Goal: Information Seeking & Learning: Get advice/opinions

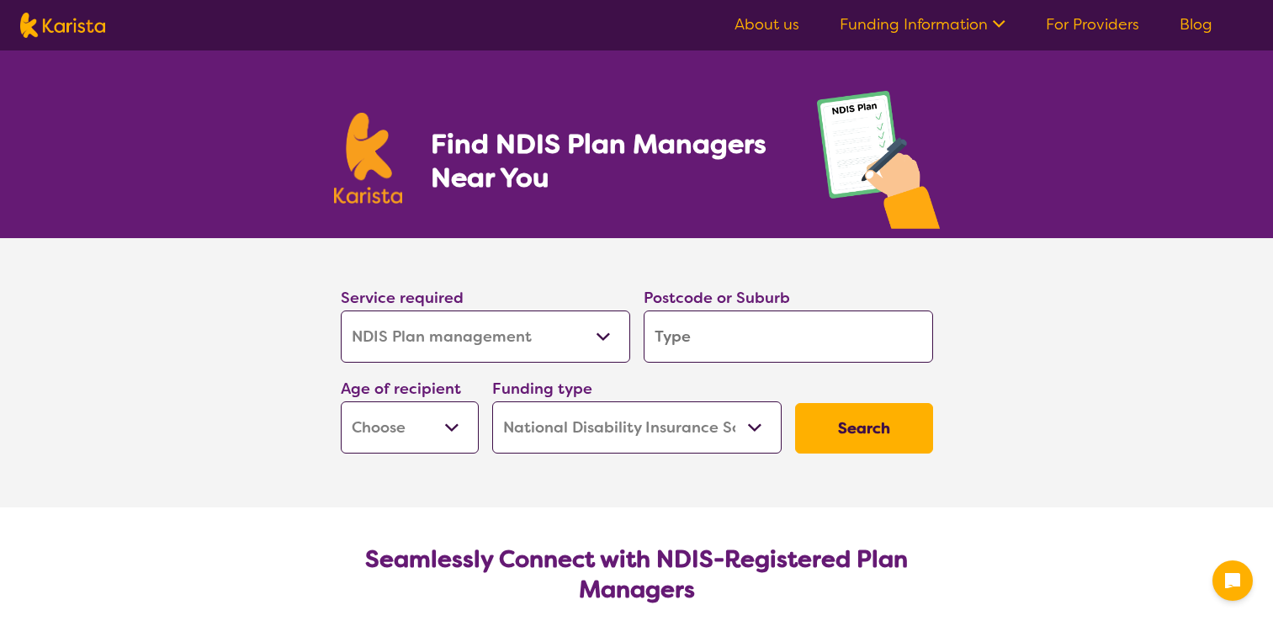
select select "NDIS Plan management"
select select "NDIS"
select select "NDIS Plan management"
select select "NDIS"
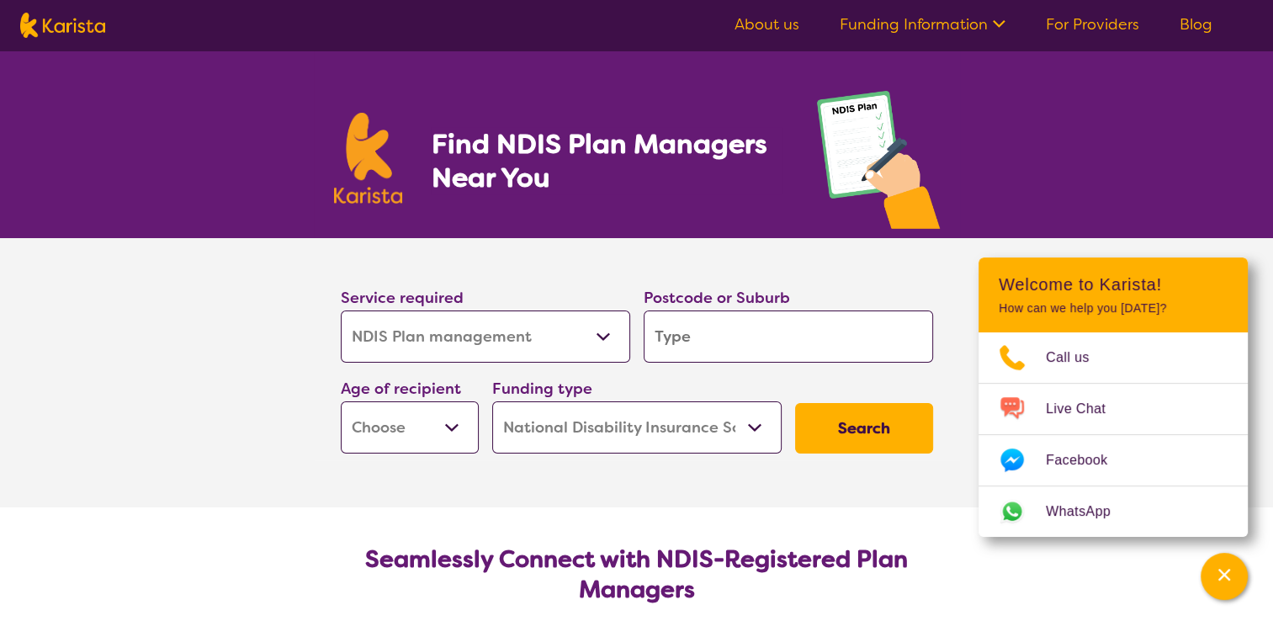
click at [724, 331] on input "search" at bounding box center [788, 336] width 289 height 52
type input "3"
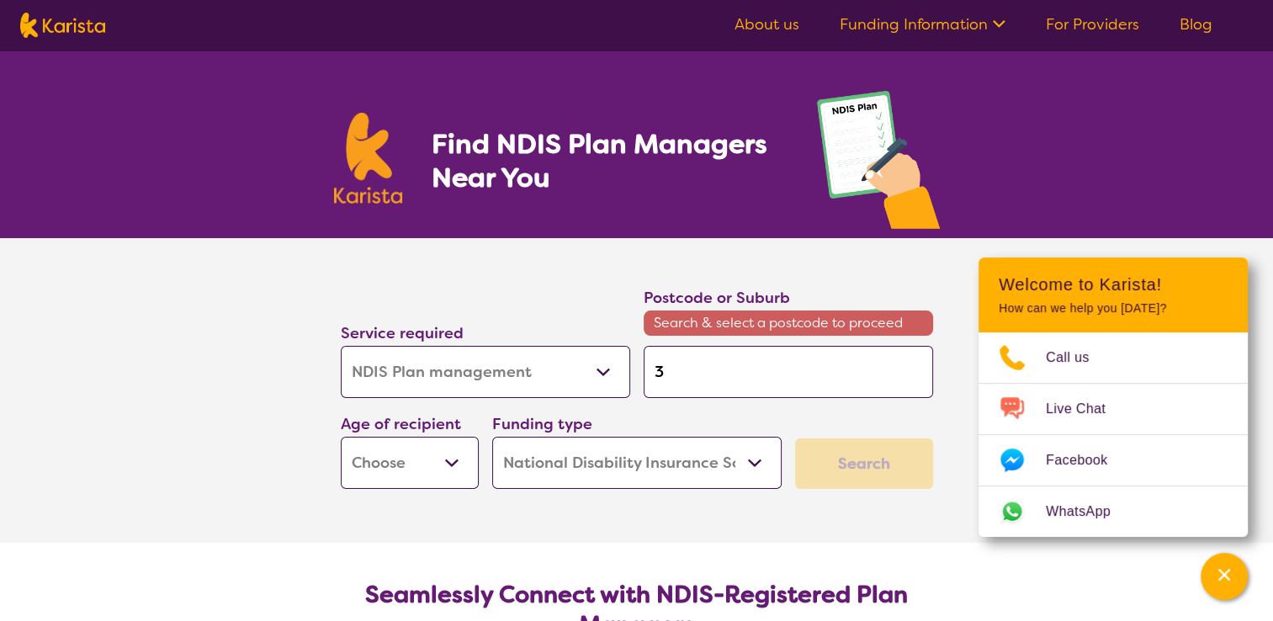
type input "31"
type input "316"
type input "3165"
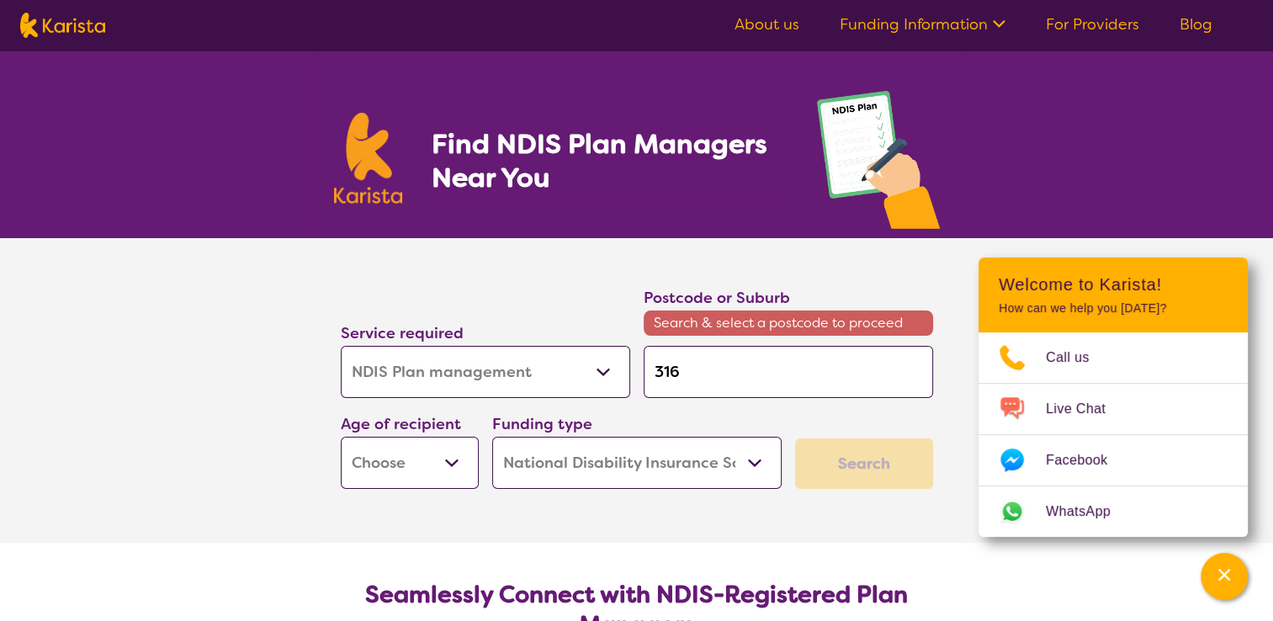
type input "3165"
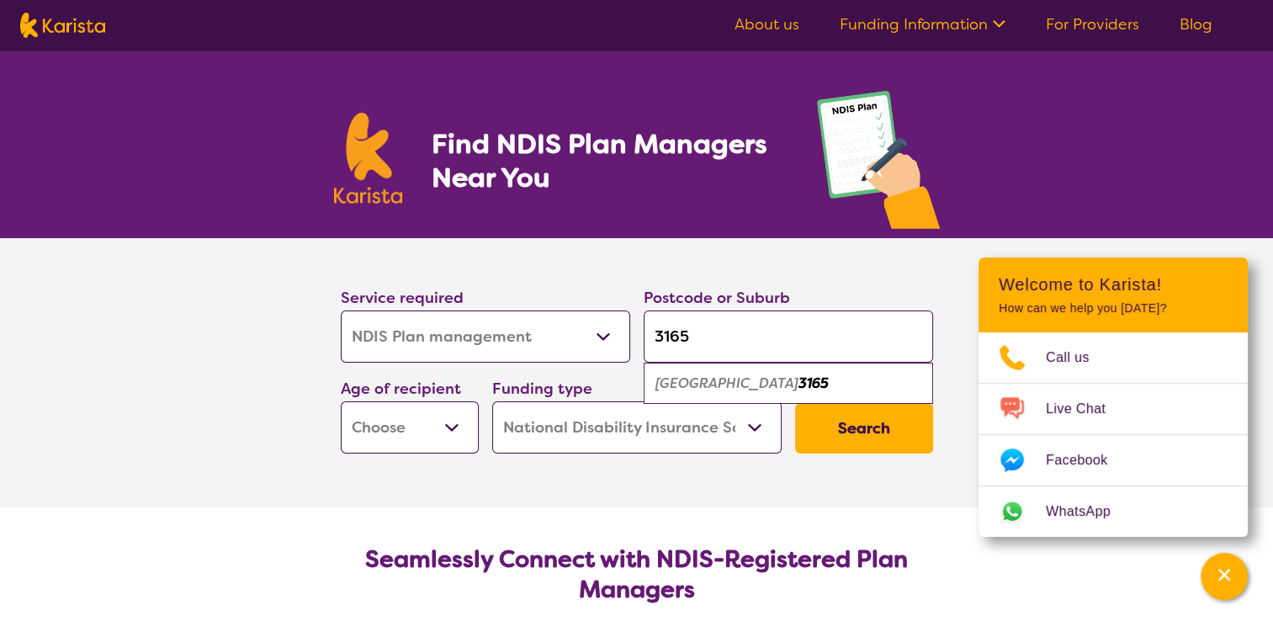
type input "3165"
click at [703, 385] on em "Bentleigh East" at bounding box center [726, 383] width 143 height 18
click at [592, 332] on select "Allied Health Assistant Assessment (ADHD or Autism) Behaviour support Counselli…" at bounding box center [485, 336] width 289 height 52
click at [600, 333] on select "Allied Health Assistant Assessment (ADHD or Autism) Behaviour support Counselli…" at bounding box center [485, 336] width 289 height 52
click at [859, 421] on button "Search" at bounding box center [864, 428] width 138 height 50
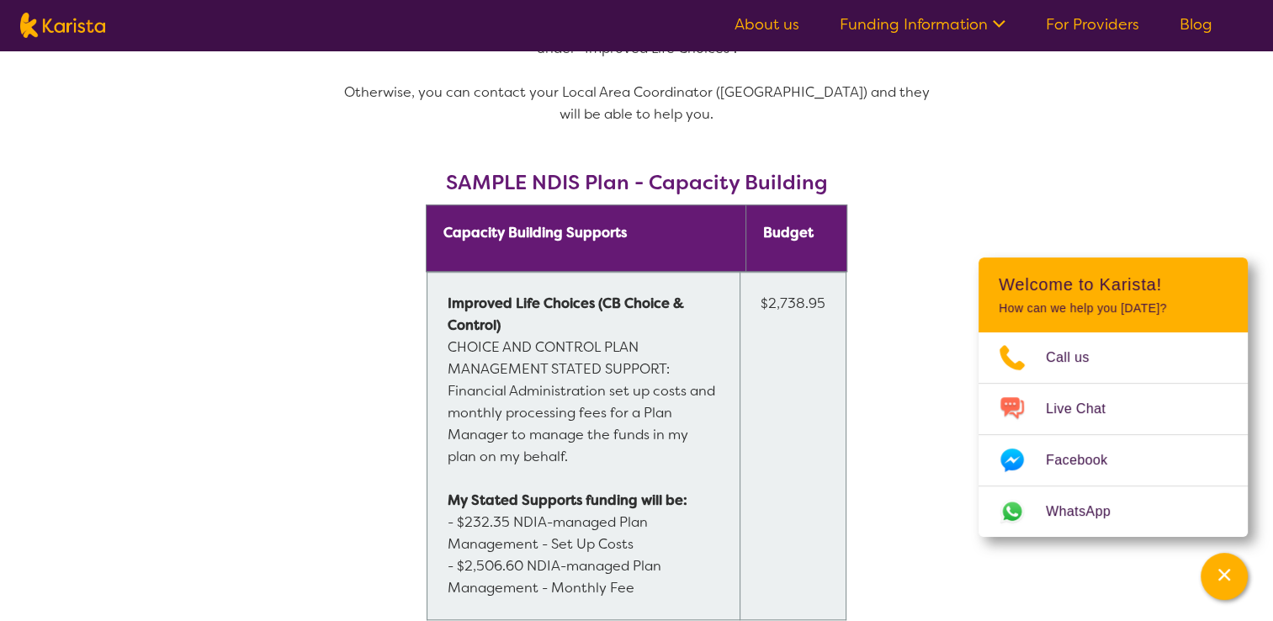
scroll to position [1346, 0]
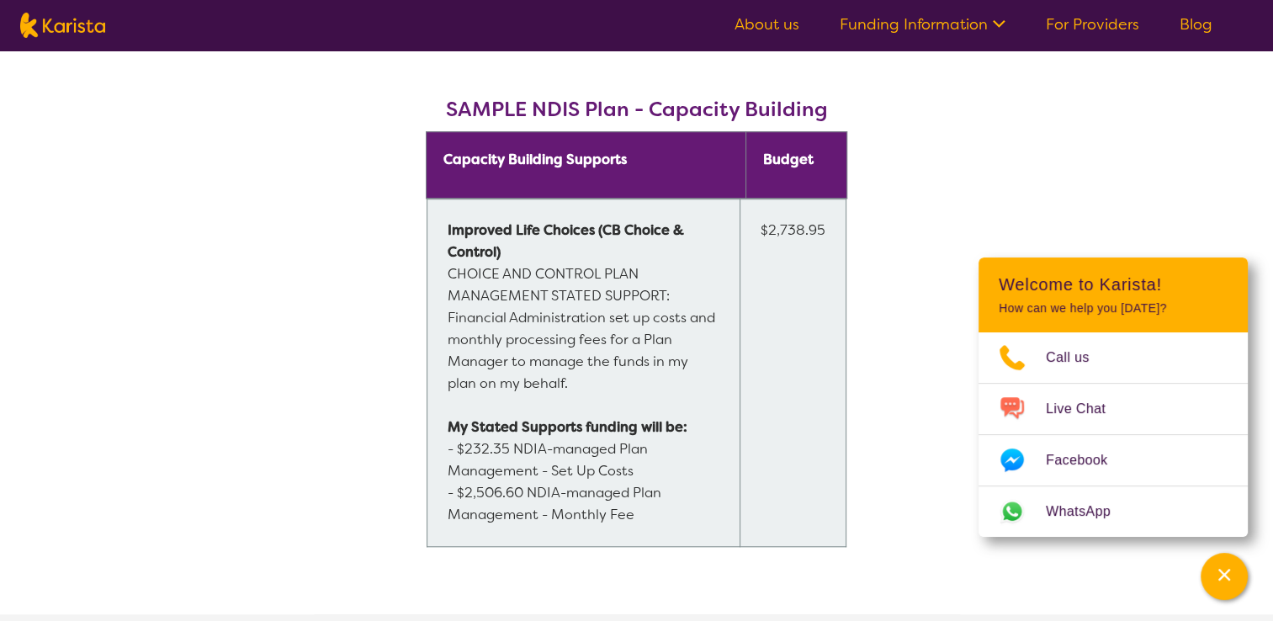
click at [242, 405] on section "What does a NDIS Plan Manager do? Plan Managers are NDIS-registered providers w…" at bounding box center [636, 4] width 1273 height 1219
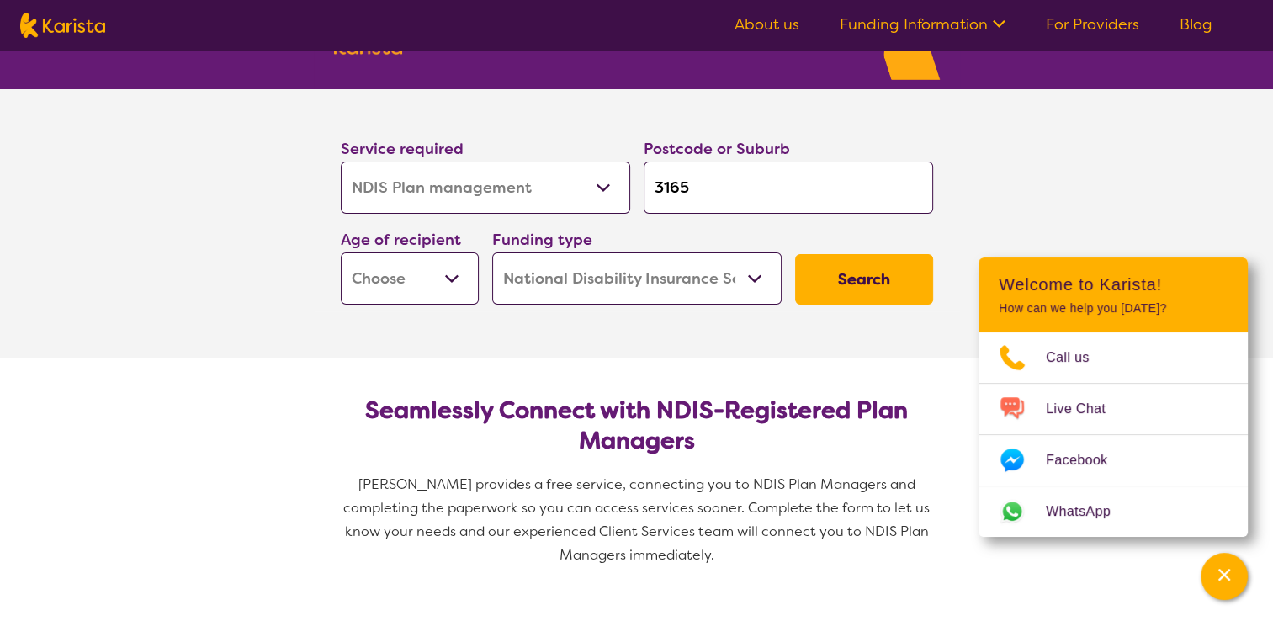
scroll to position [168, 0]
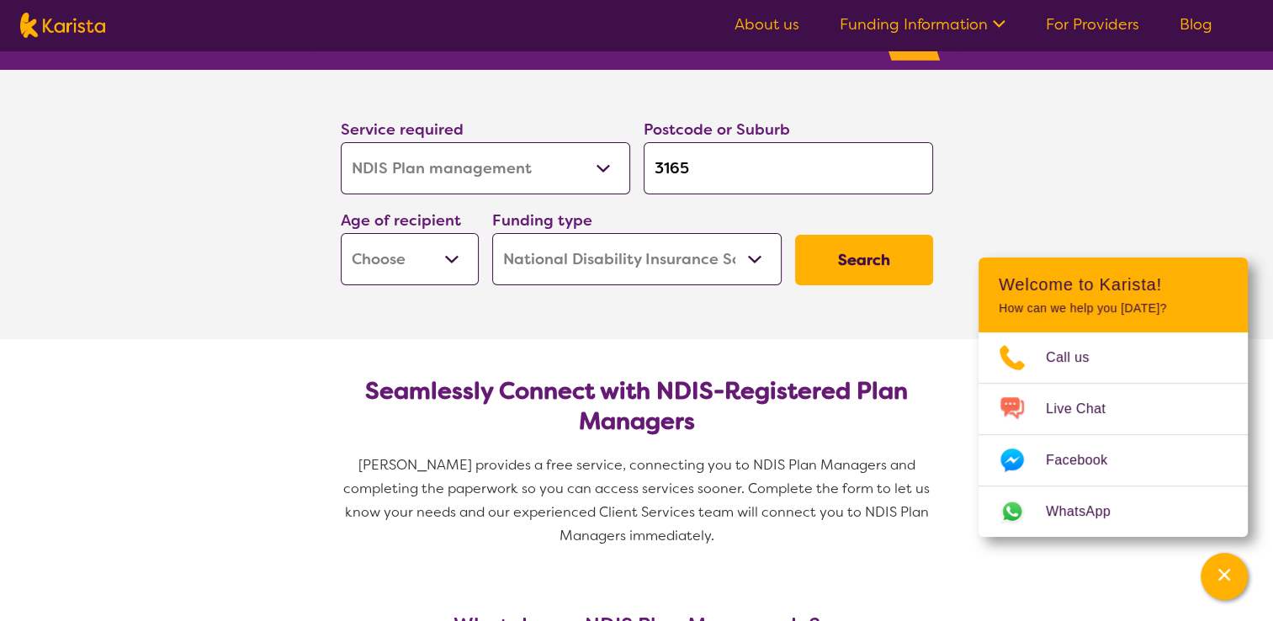
click at [846, 267] on button "Search" at bounding box center [864, 260] width 138 height 50
click at [462, 254] on select "Early Childhood - 0 to 9 Child - 10 to 11 Adolescent - 12 to 17 Adult - 18 to 6…" at bounding box center [410, 259] width 138 height 52
select select "AD"
click at [341, 233] on select "Early Childhood - 0 to 9 Child - 10 to 11 Adolescent - 12 to 17 Adult - 18 to 6…" at bounding box center [410, 259] width 138 height 52
select select "AD"
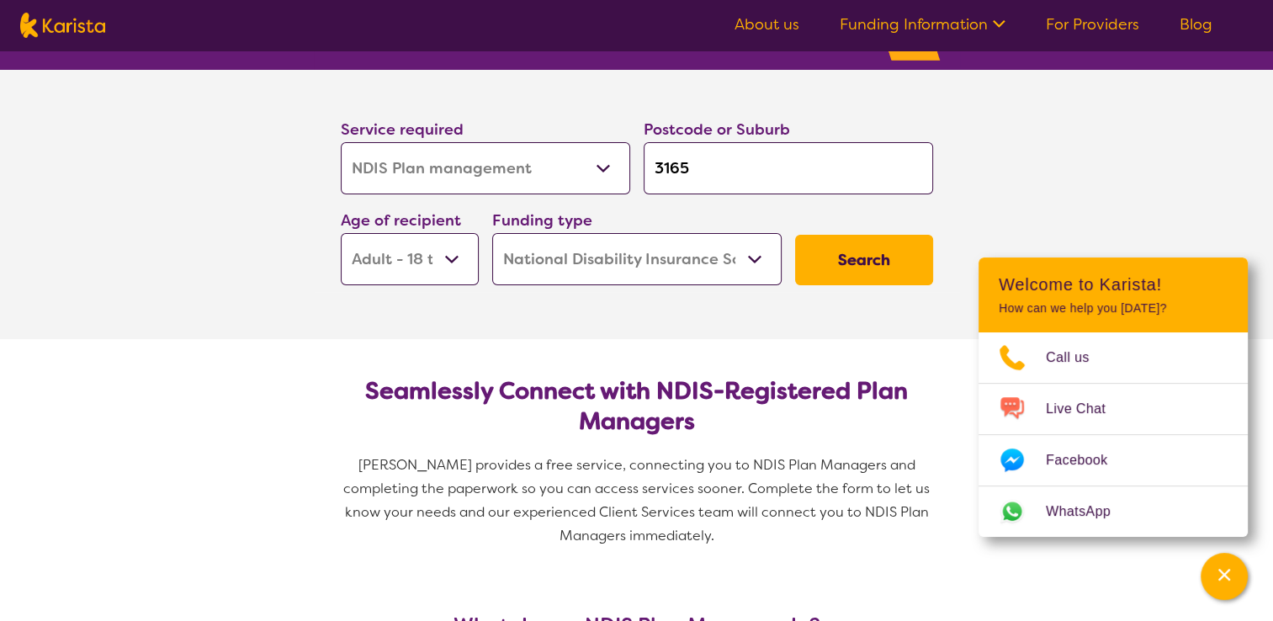
click at [836, 255] on button "Search" at bounding box center [864, 260] width 138 height 50
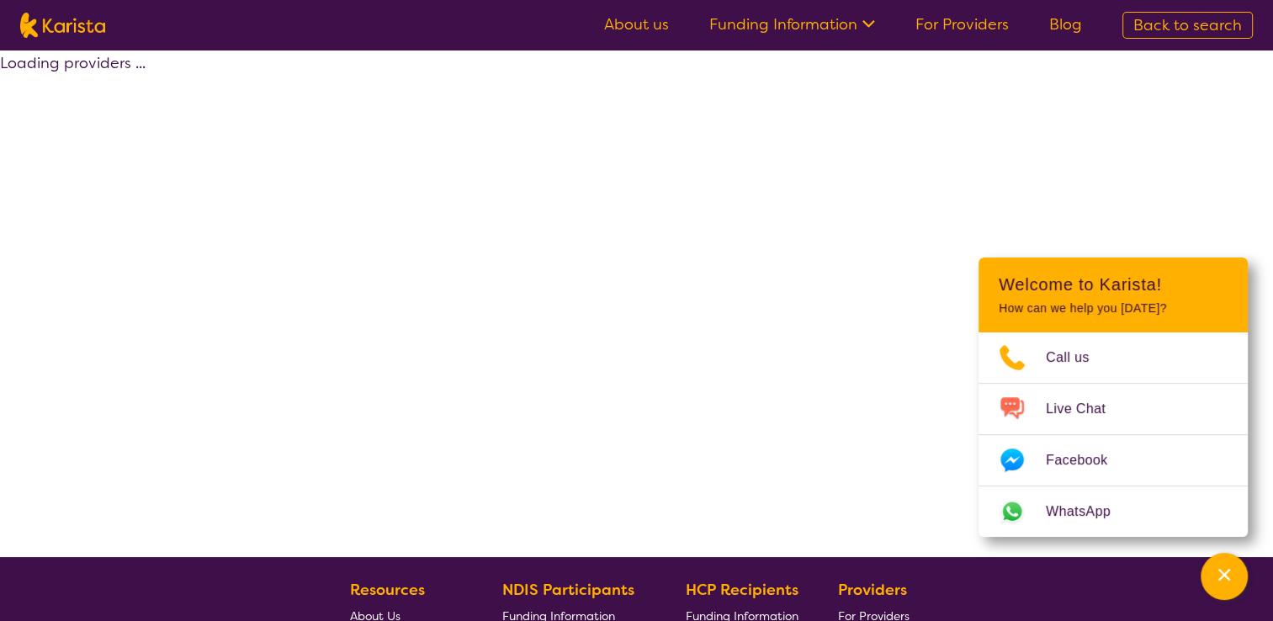
select select "by_score"
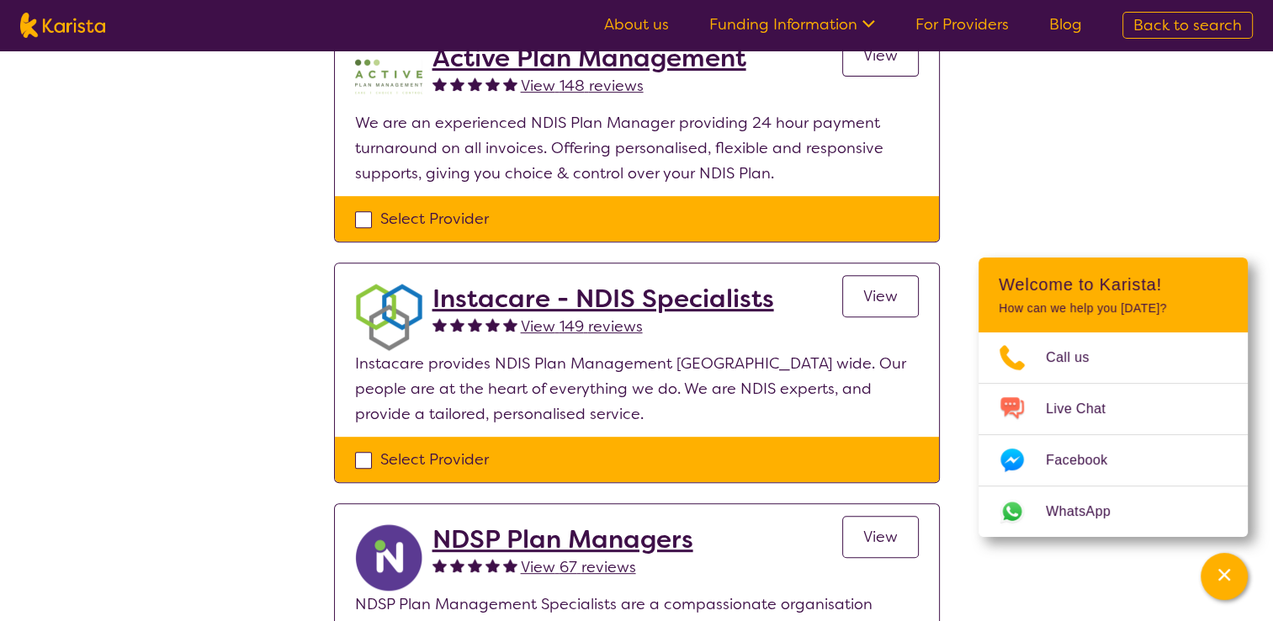
scroll to position [505, 0]
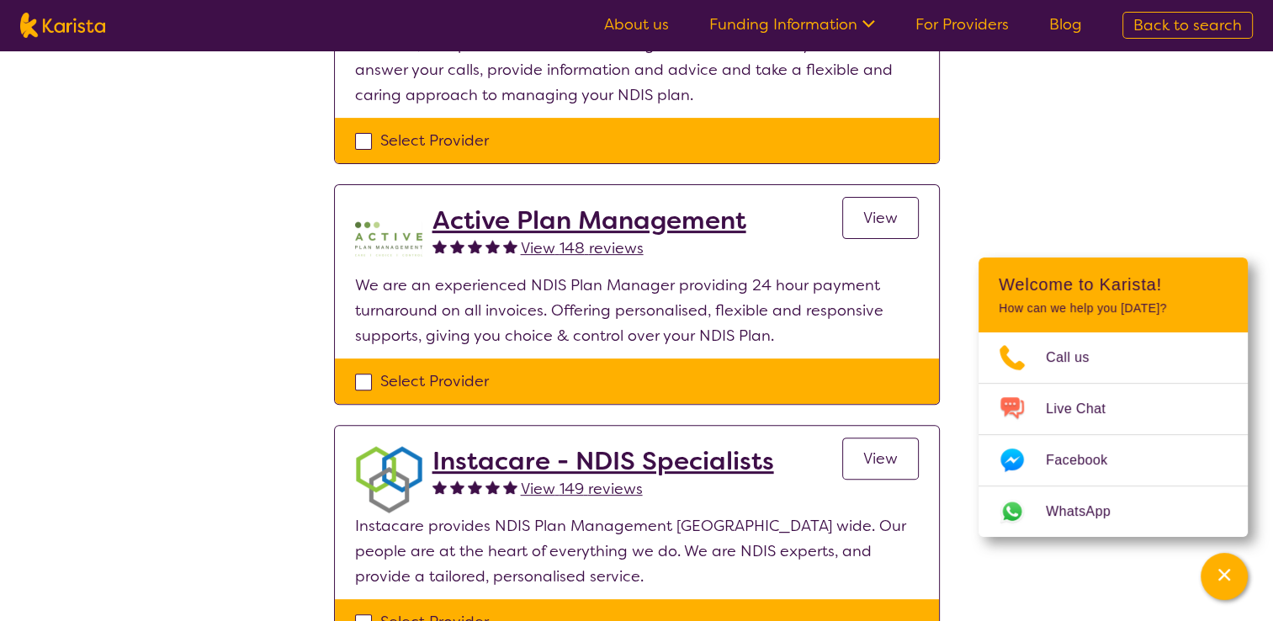
click at [884, 219] on span "View" at bounding box center [880, 218] width 34 height 20
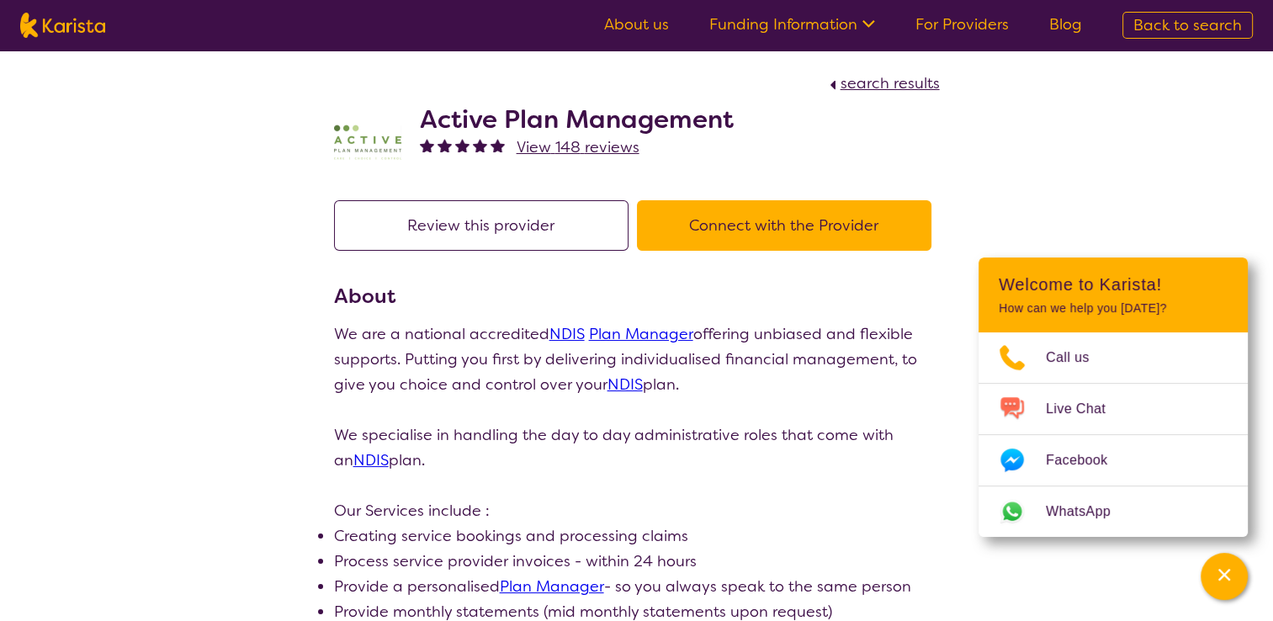
click at [760, 219] on button "Connect with the Provider" at bounding box center [784, 225] width 294 height 50
click at [569, 151] on span "View 148 reviews" at bounding box center [577, 147] width 123 height 20
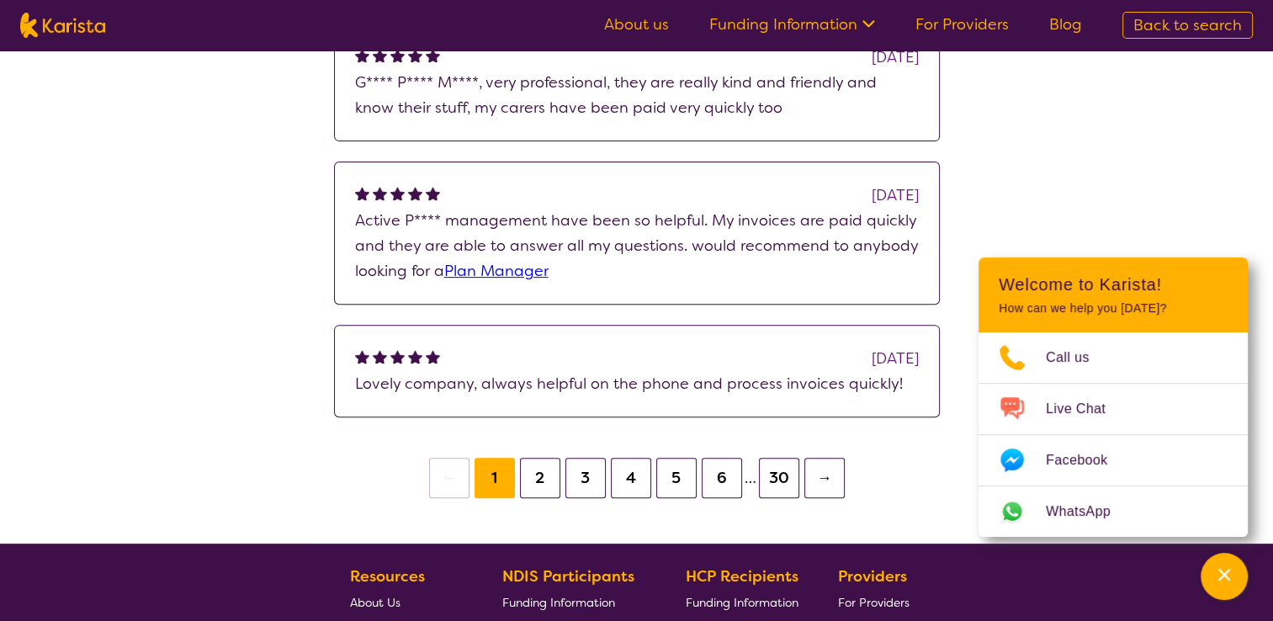
scroll to position [551, 0]
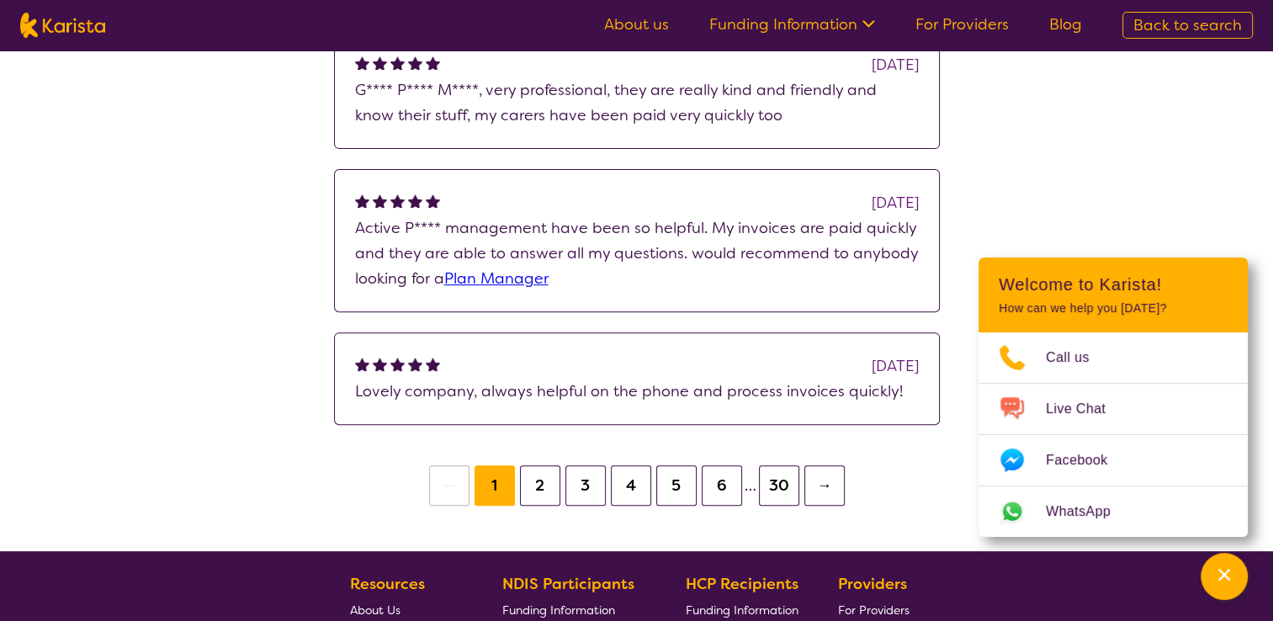
click at [536, 490] on button "2" at bounding box center [540, 485] width 40 height 40
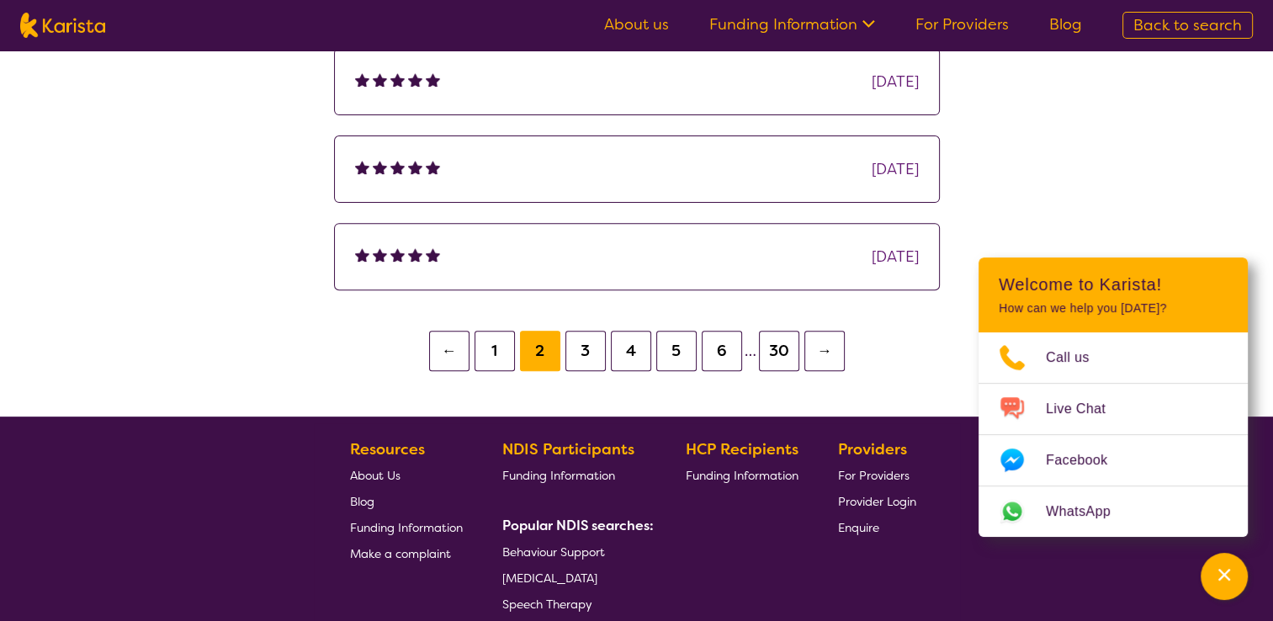
scroll to position [589, 0]
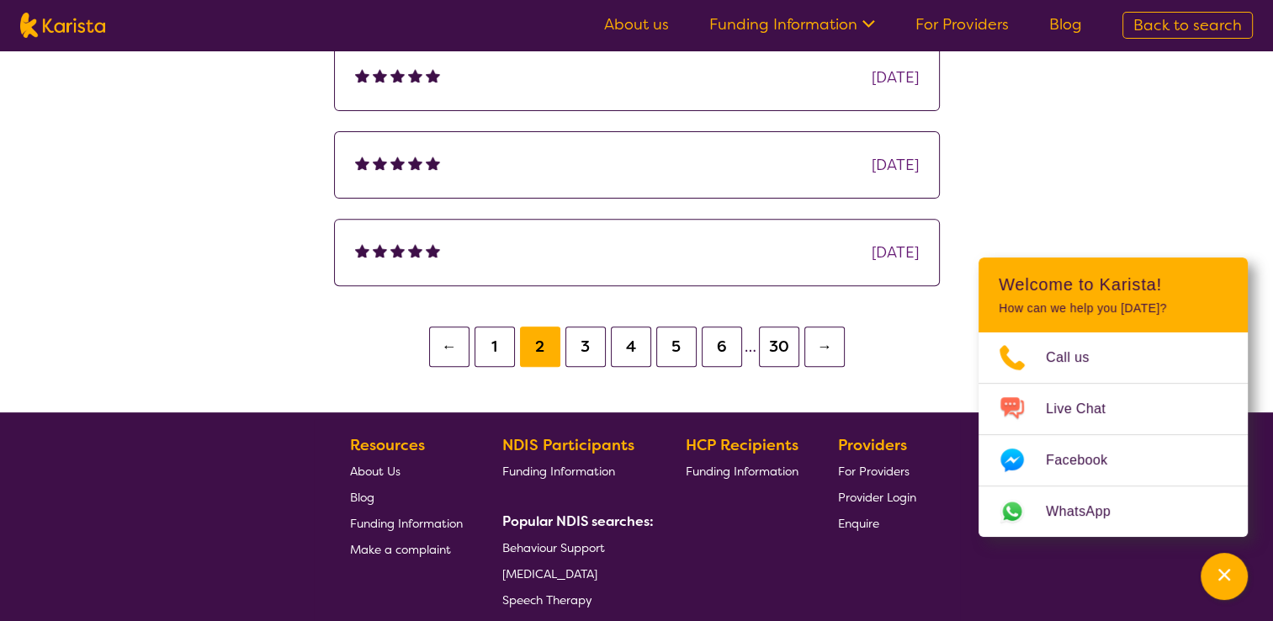
click at [584, 347] on button "3" at bounding box center [585, 346] width 40 height 40
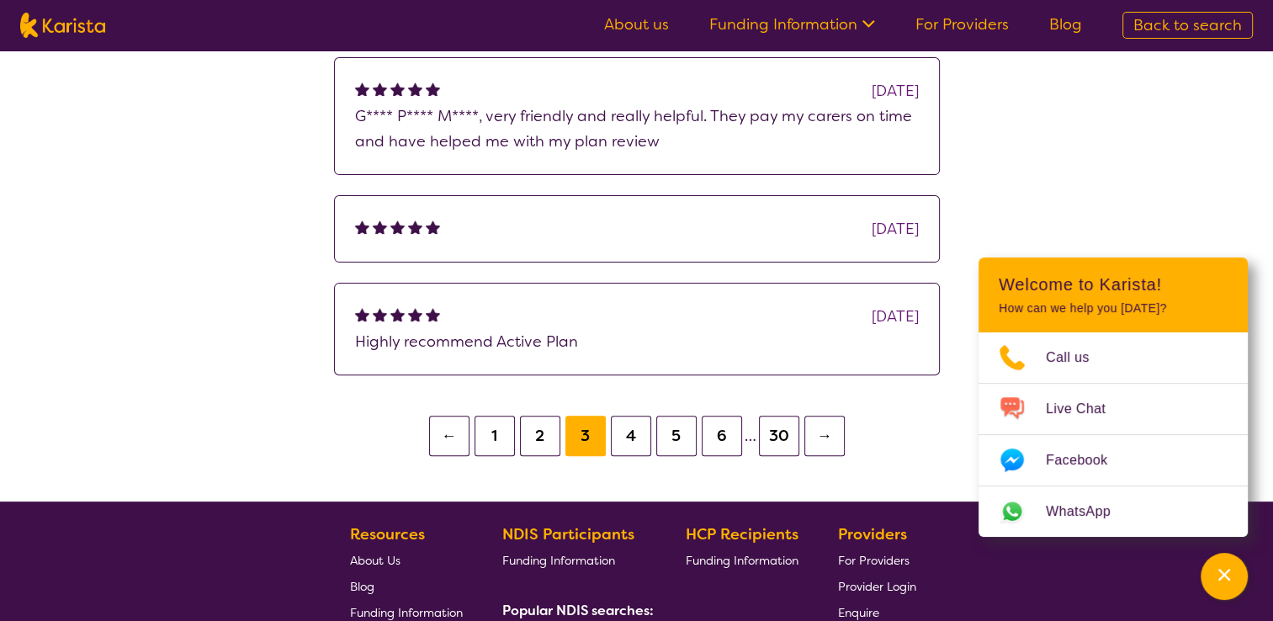
scroll to position [505, 0]
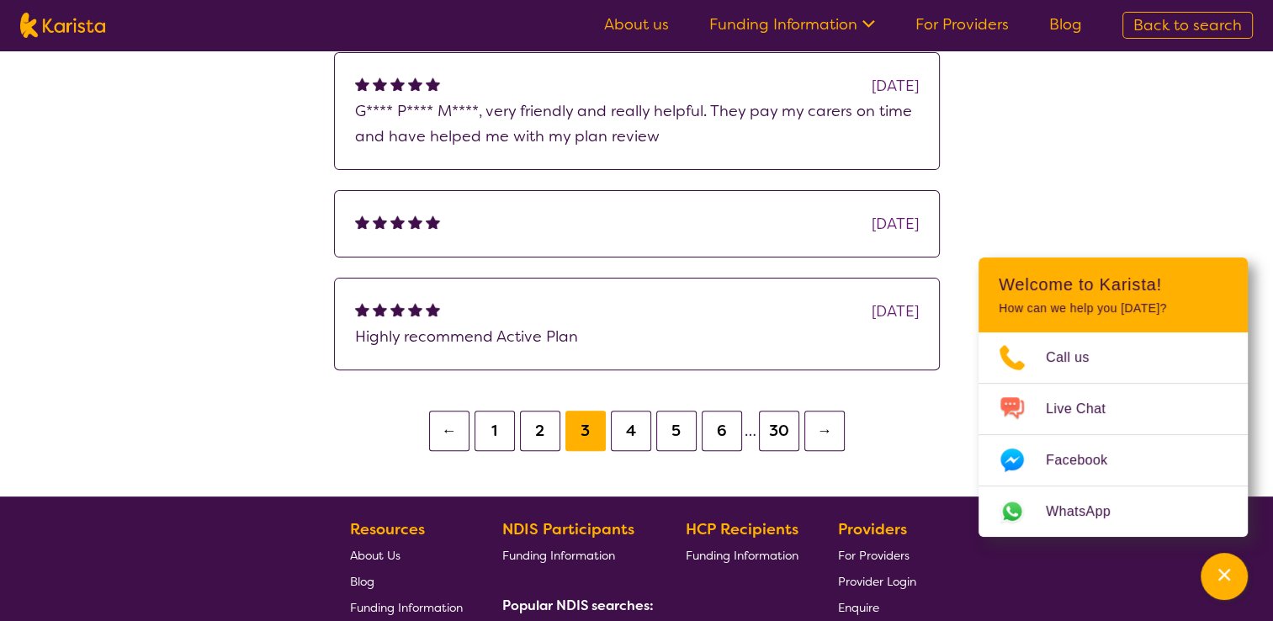
click at [641, 440] on button "4" at bounding box center [631, 431] width 40 height 40
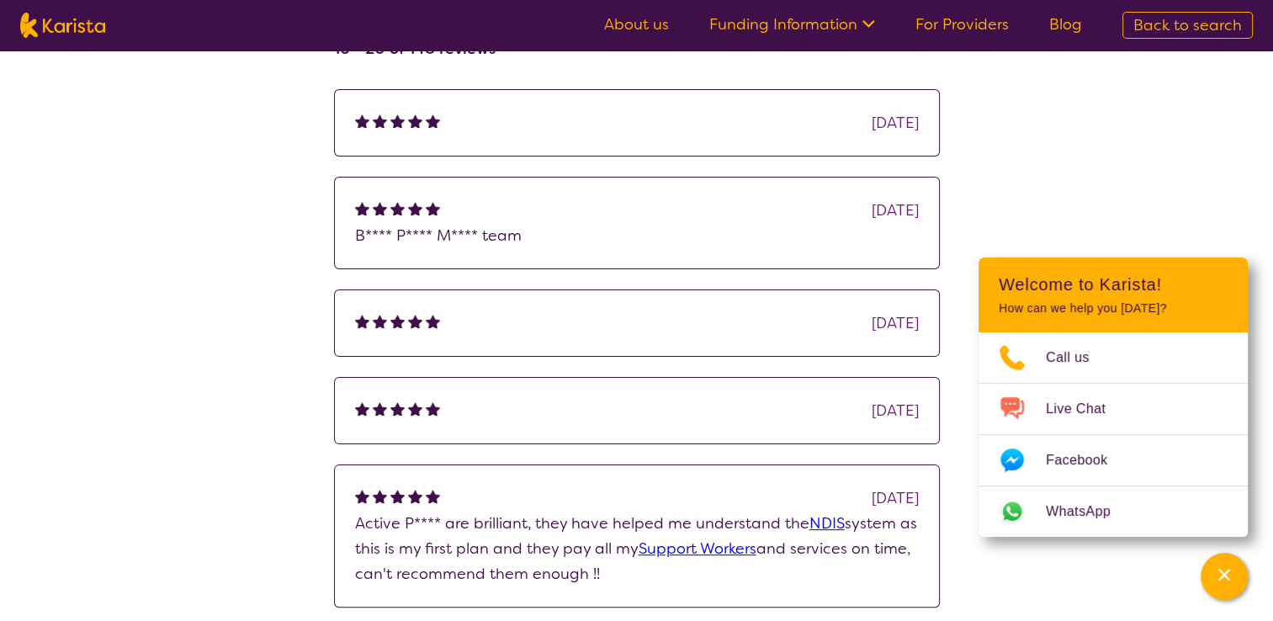
scroll to position [505, 0]
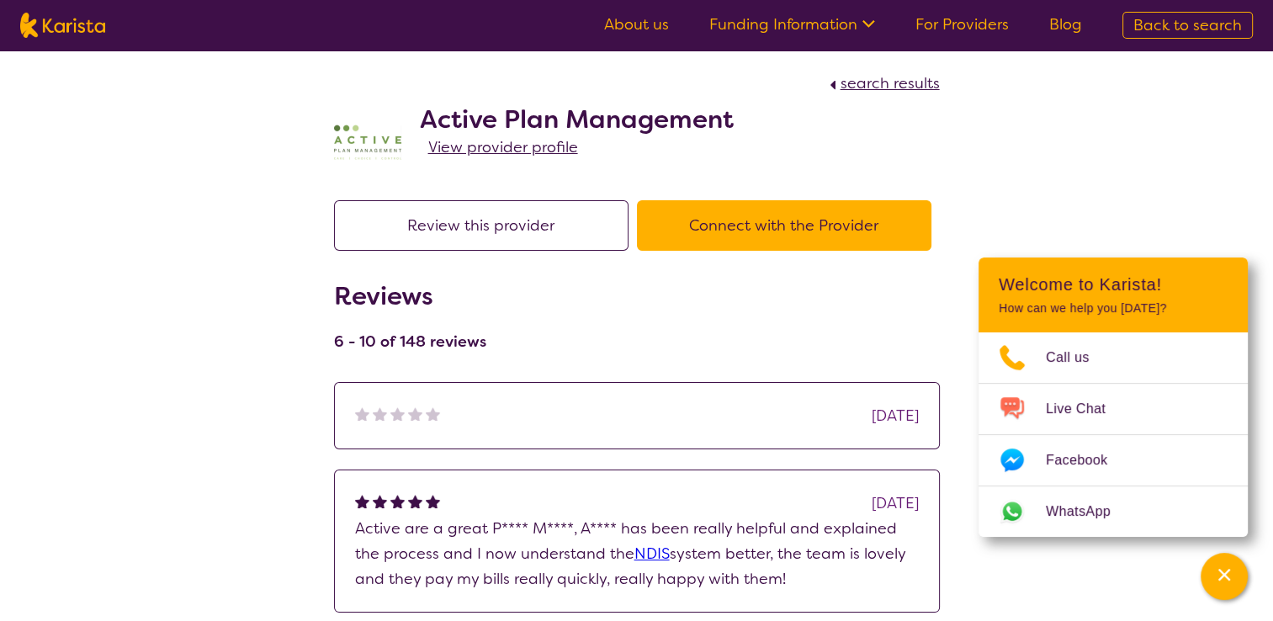
click at [519, 143] on span "View provider profile" at bounding box center [503, 147] width 150 height 20
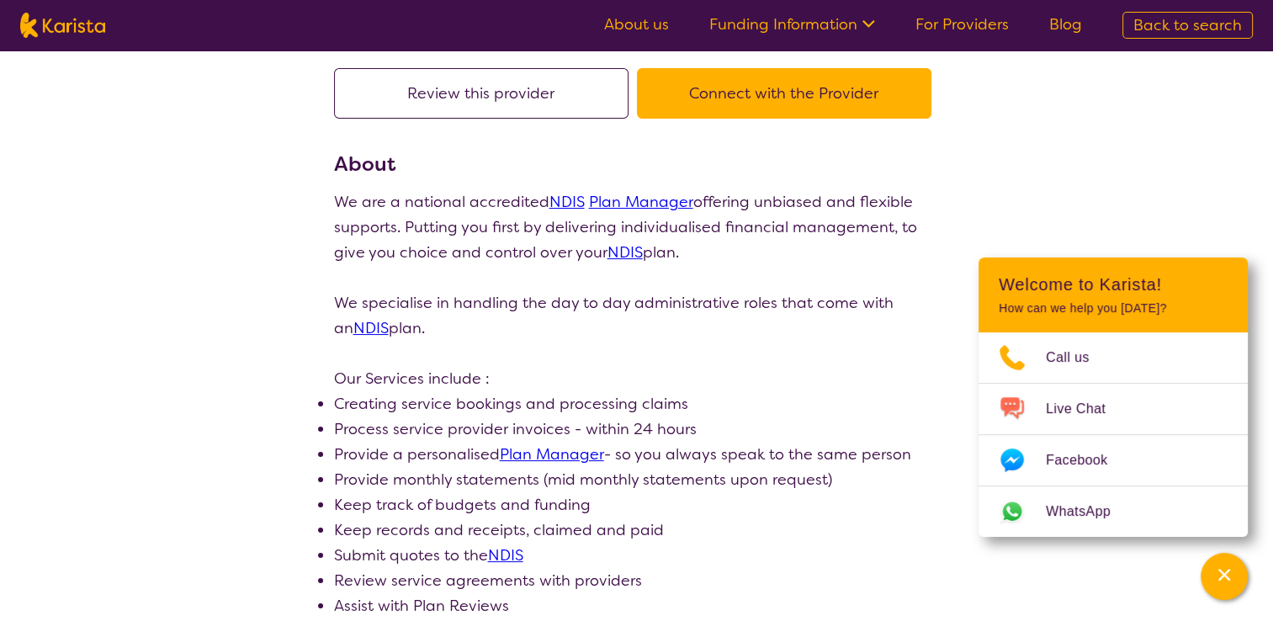
scroll to position [336, 0]
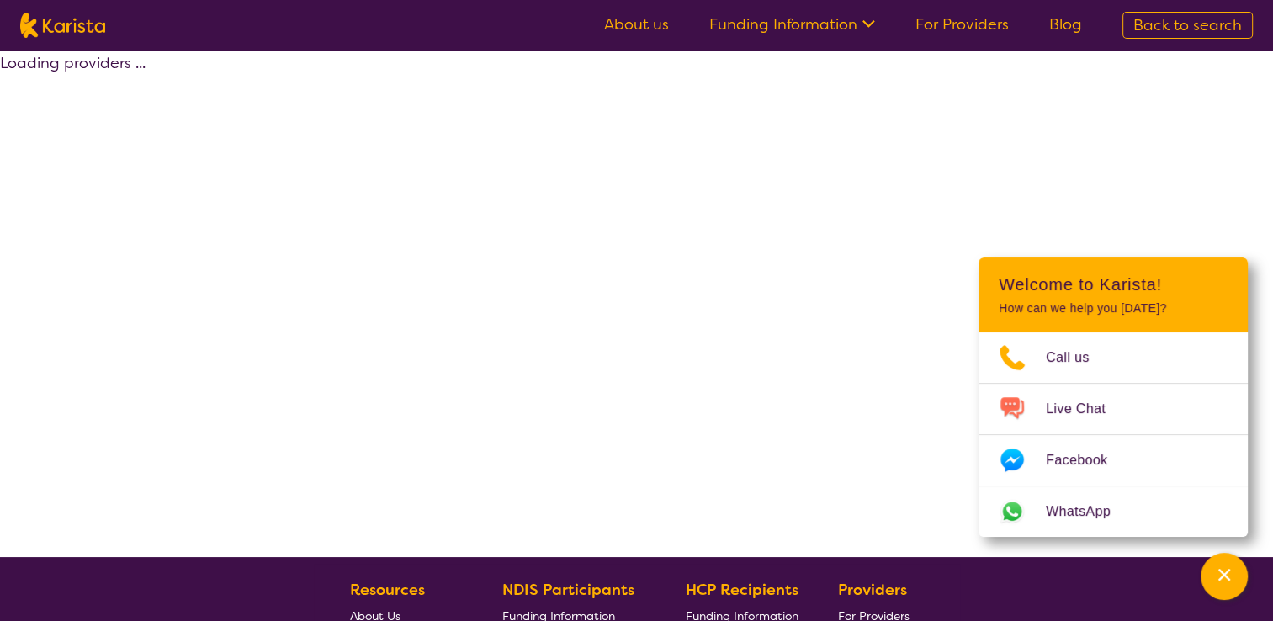
scroll to position [344, 0]
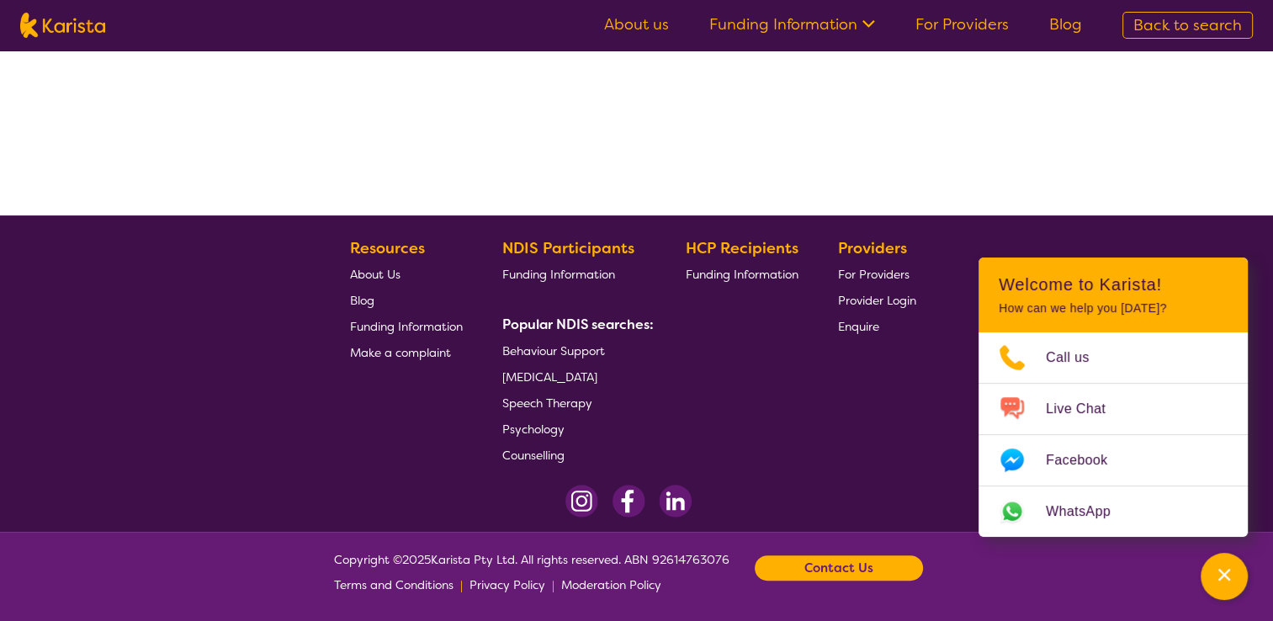
select select "by_score"
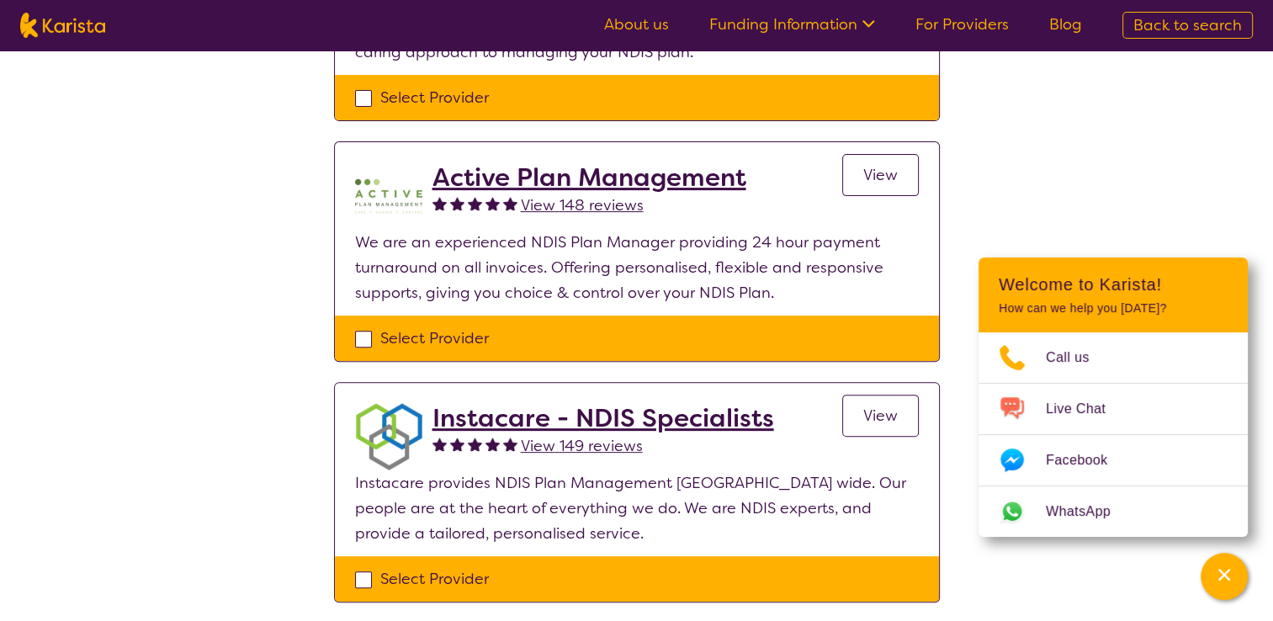
scroll to position [596, 0]
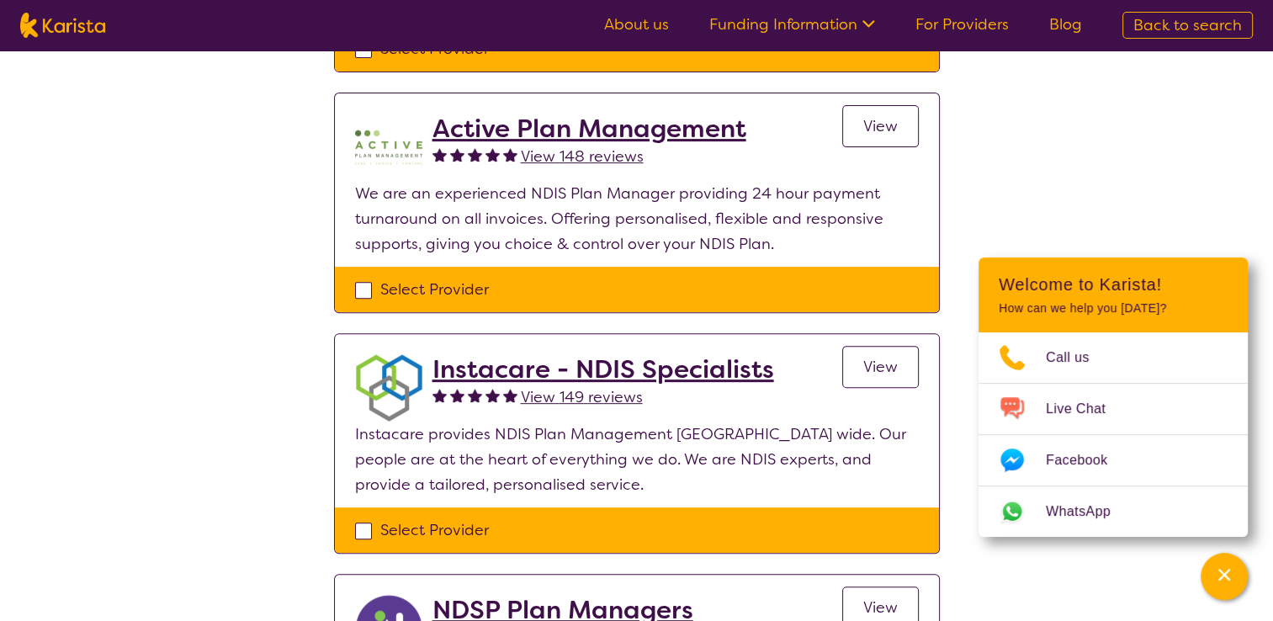
click at [500, 368] on h2 "Instacare - NDIS Specialists" at bounding box center [603, 369] width 342 height 30
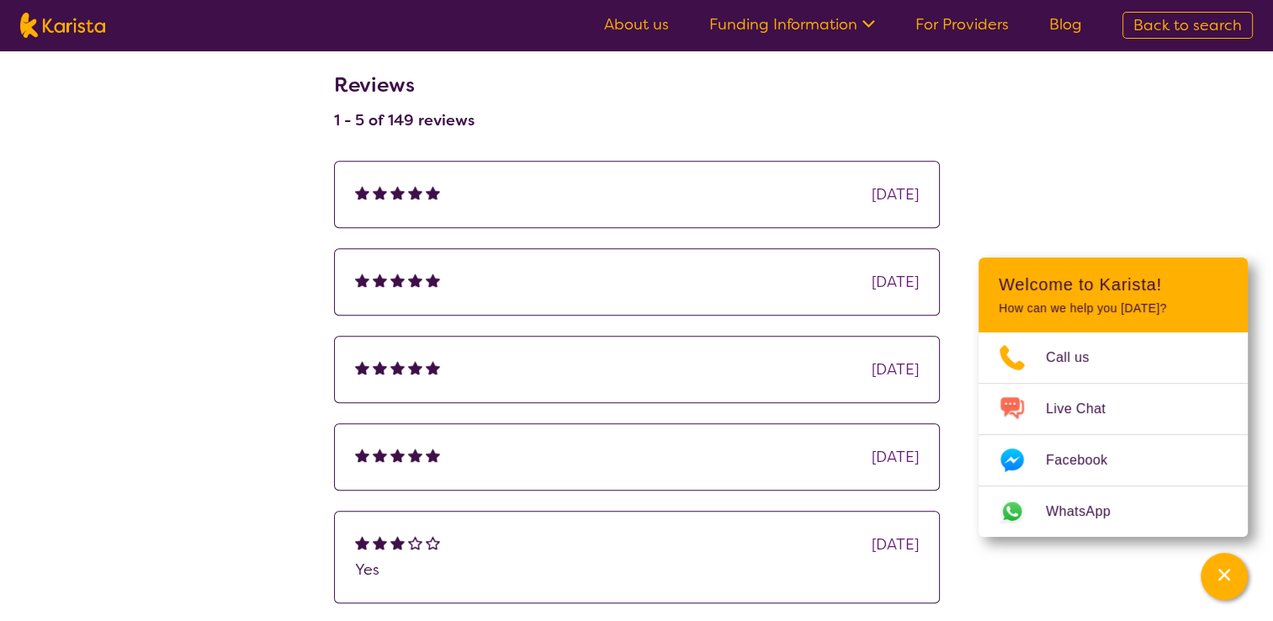
scroll to position [1178, 0]
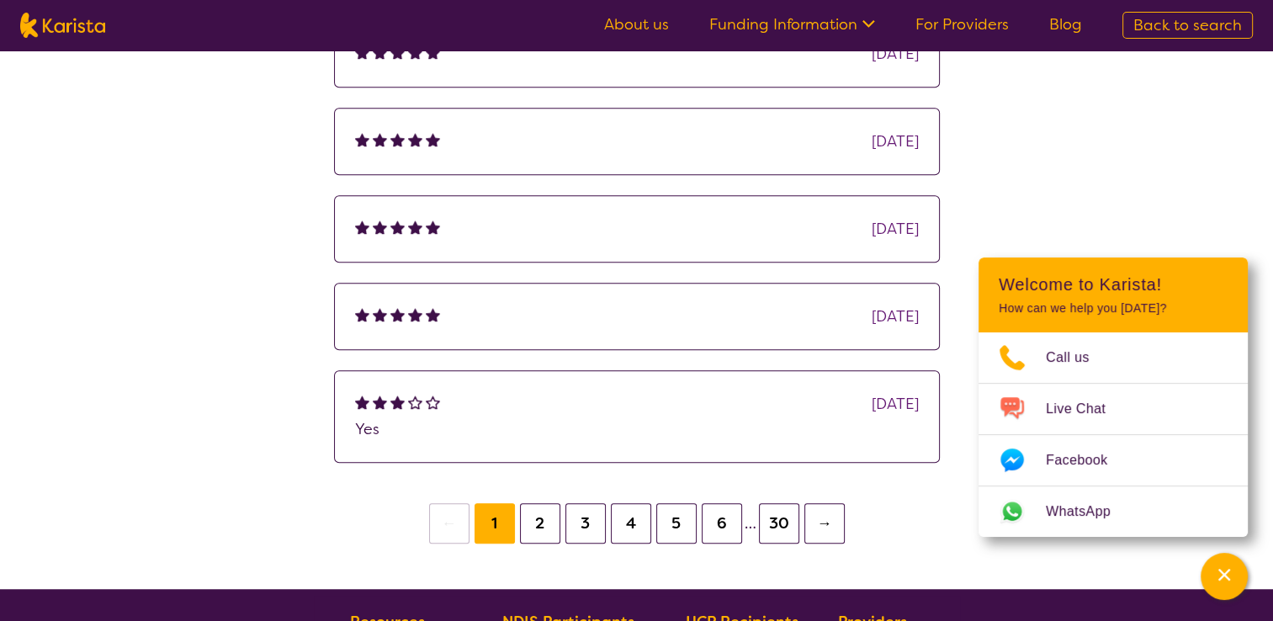
click at [531, 516] on button "2" at bounding box center [540, 523] width 40 height 40
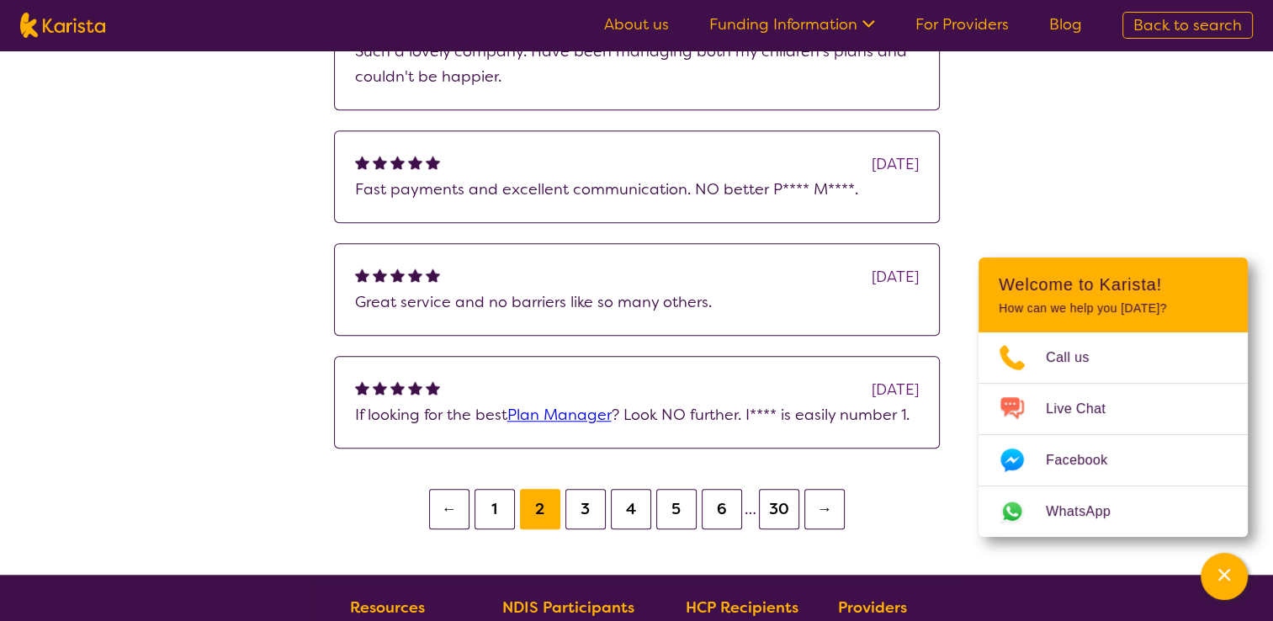
scroll to position [1430, 0]
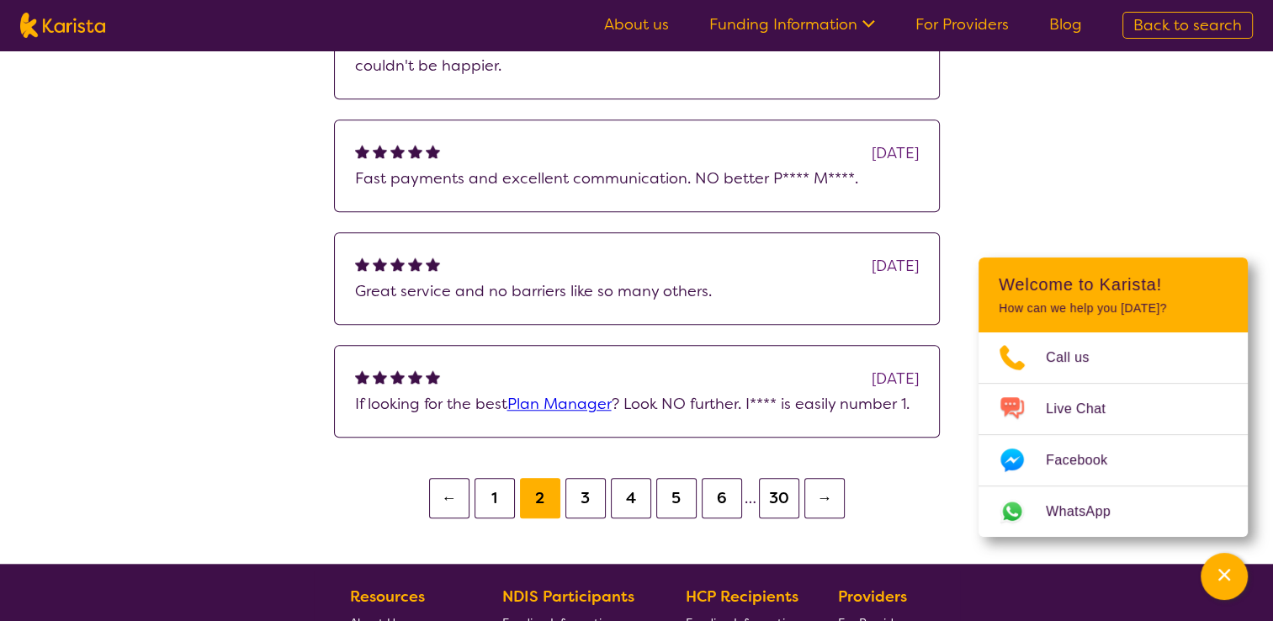
click at [585, 502] on button "3" at bounding box center [585, 498] width 40 height 40
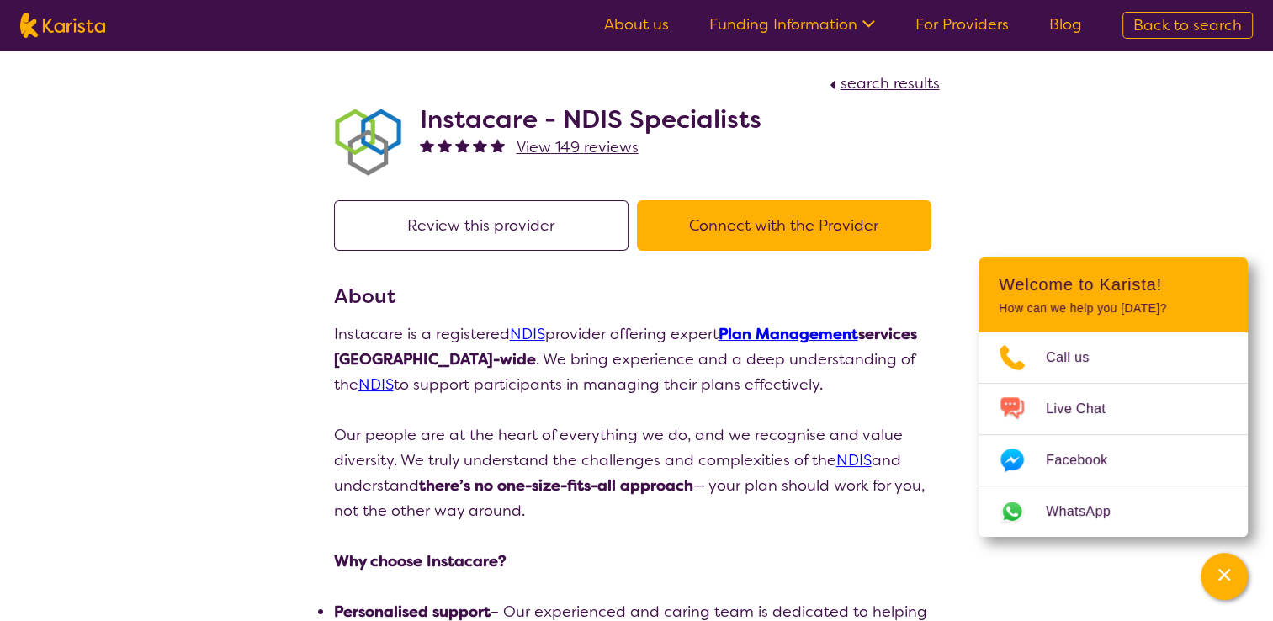
scroll to position [344, 0]
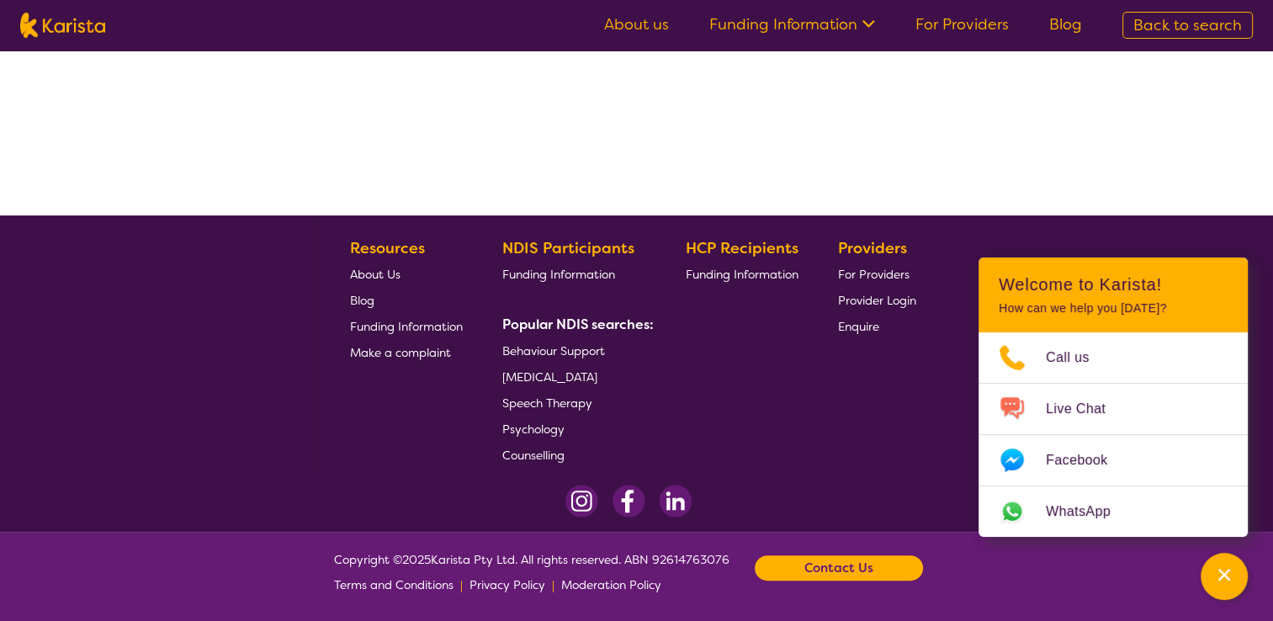
select select "by_score"
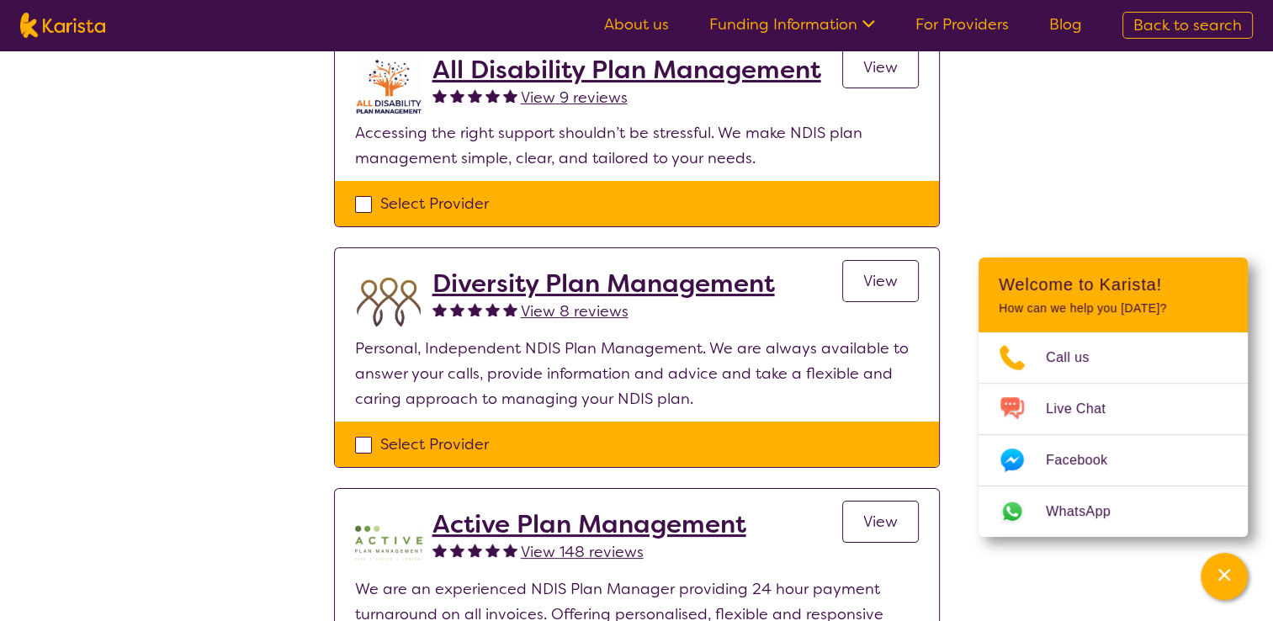
scroll to position [8, 0]
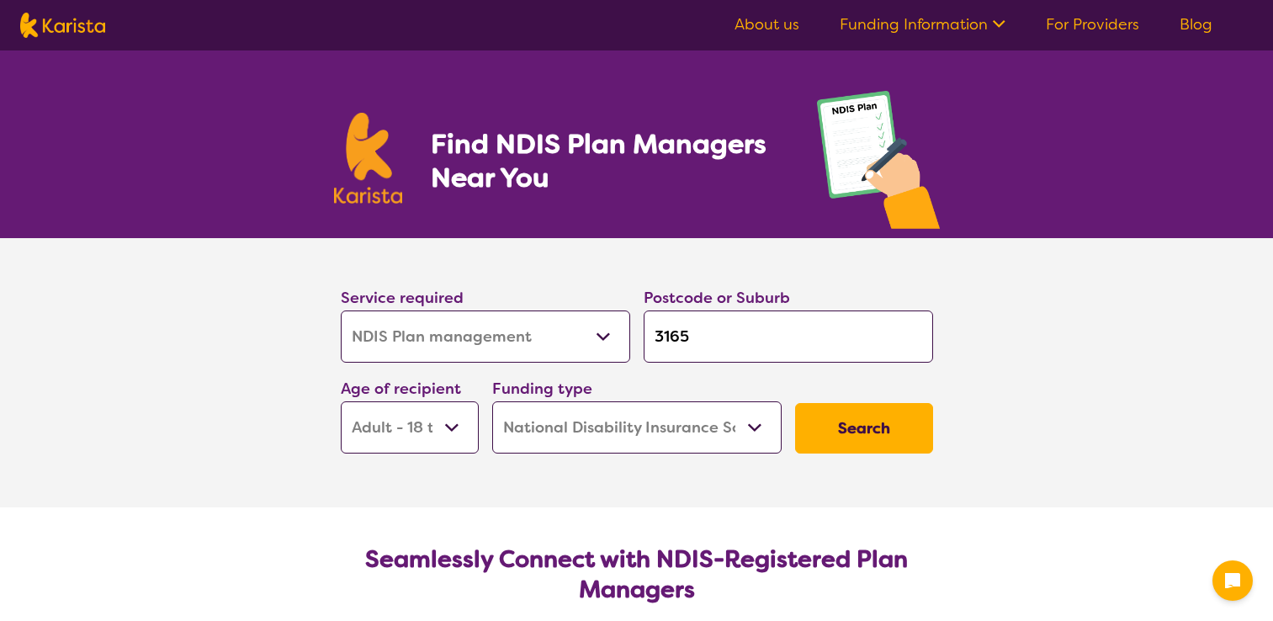
select select "NDIS Plan management"
select select "AD"
select select "NDIS"
select select "NDIS Plan management"
select select "AD"
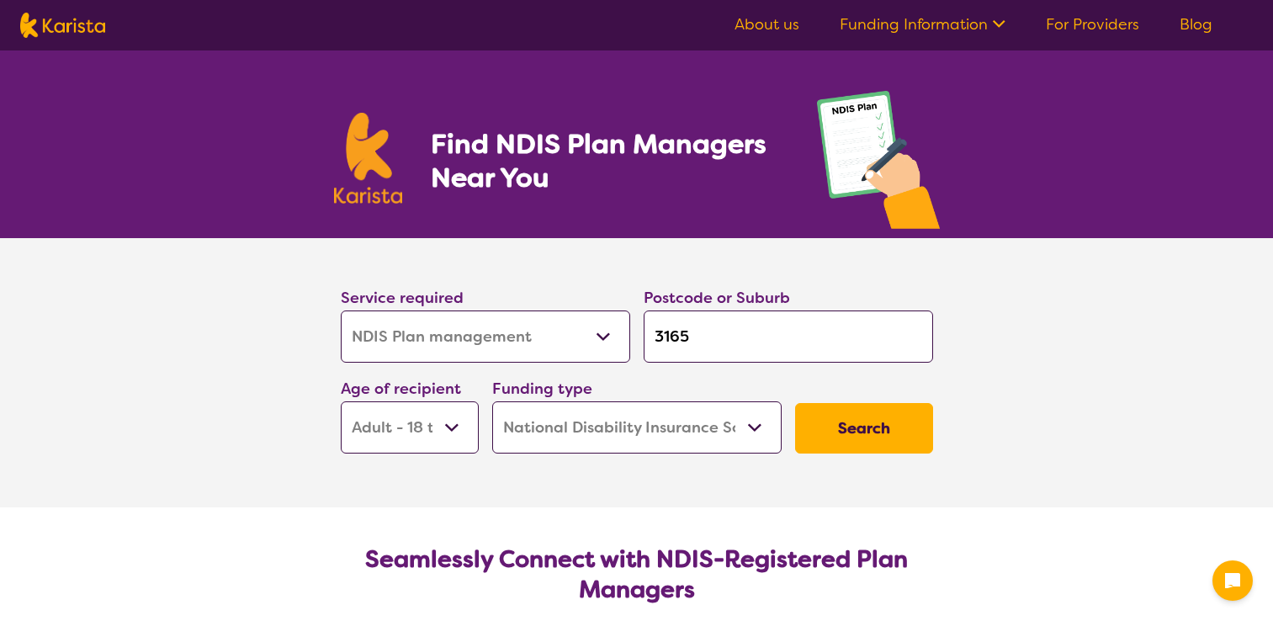
select select "NDIS"
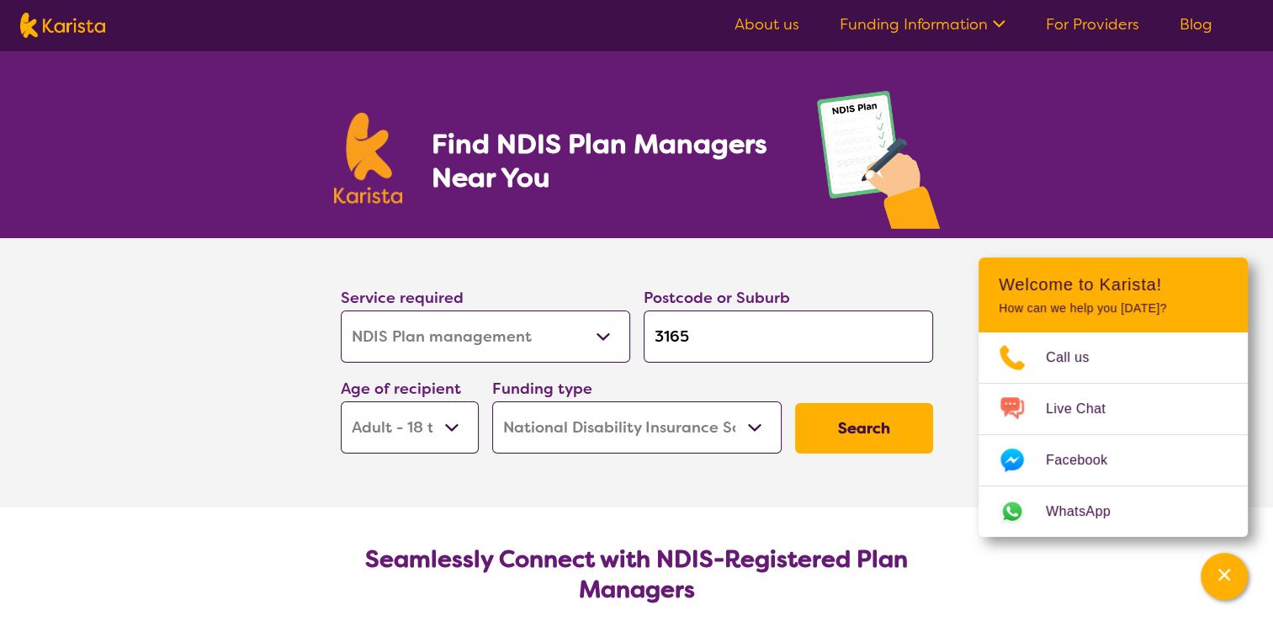
click at [456, 427] on select "Early Childhood - 0 to 9 Child - 10 to 11 Adolescent - 12 to 17 Adult - 18 to 6…" at bounding box center [410, 427] width 138 height 52
select select "AG"
click at [341, 401] on select "Early Childhood - 0 to 9 Child - 10 to 11 Adolescent - 12 to 17 Adult - 18 to 6…" at bounding box center [410, 427] width 138 height 52
select select "AG"
click at [858, 418] on button "Search" at bounding box center [864, 428] width 138 height 50
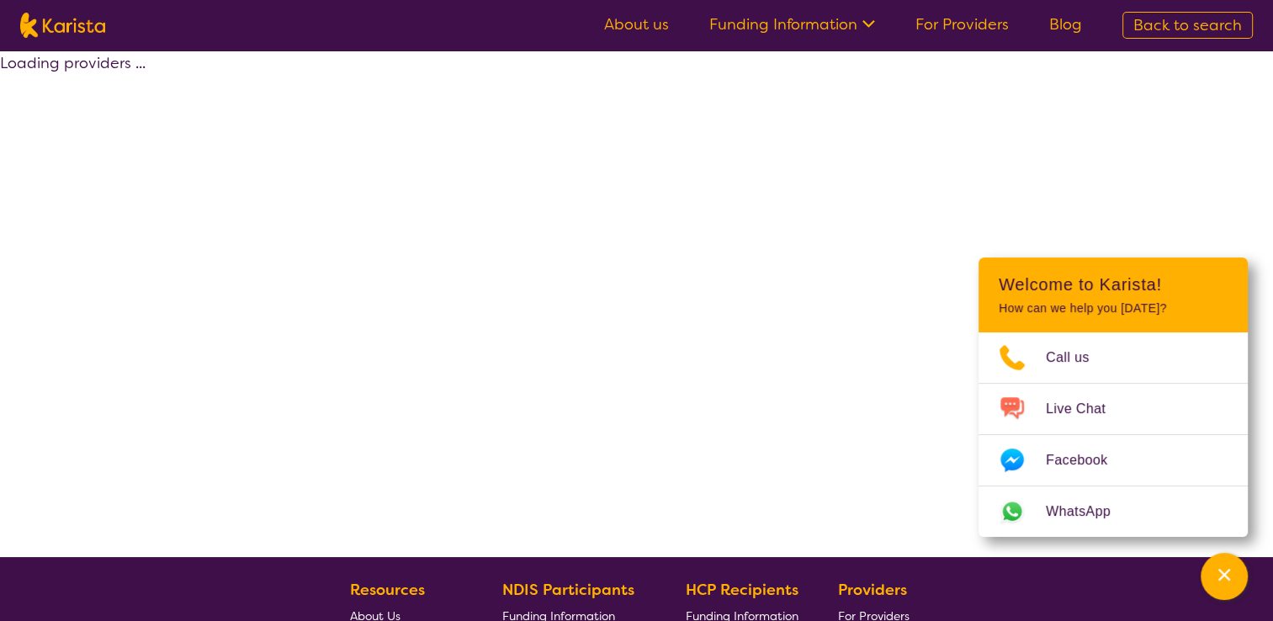
select select "by_score"
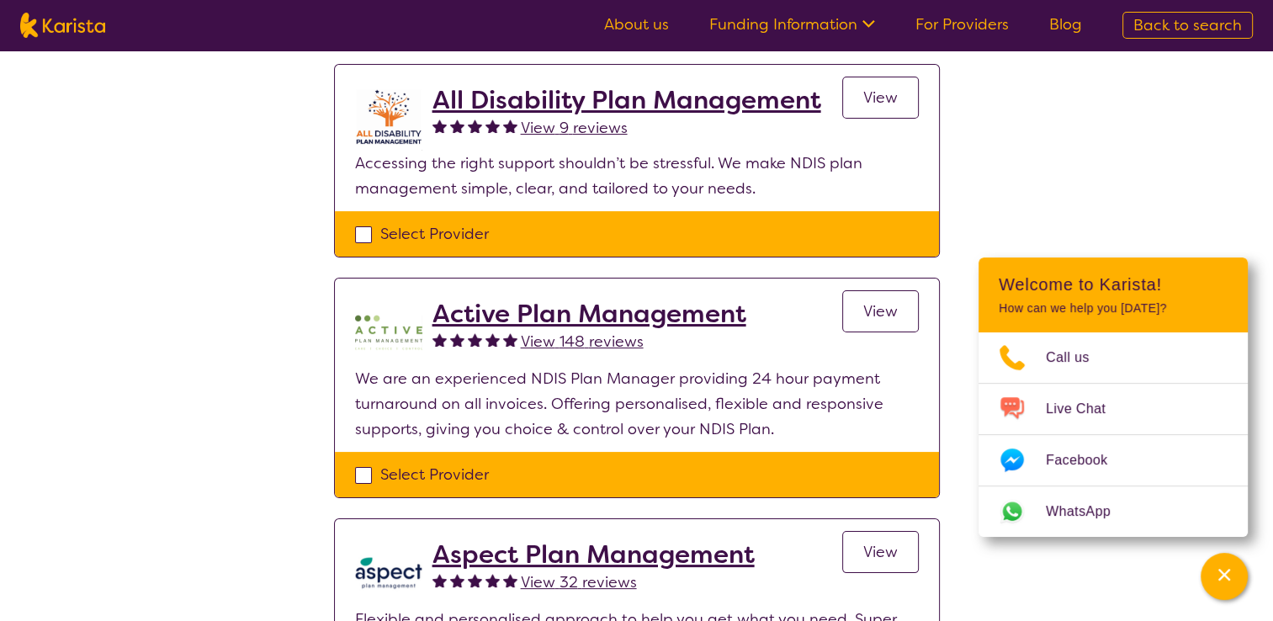
scroll to position [336, 0]
